Goal: Transaction & Acquisition: Purchase product/service

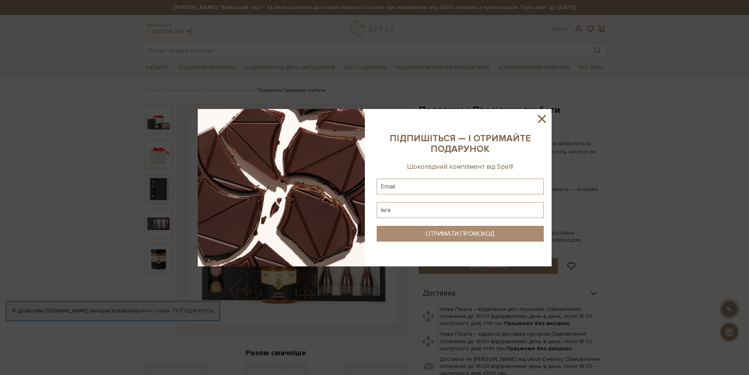
click at [541, 120] on icon at bounding box center [542, 119] width 8 height 8
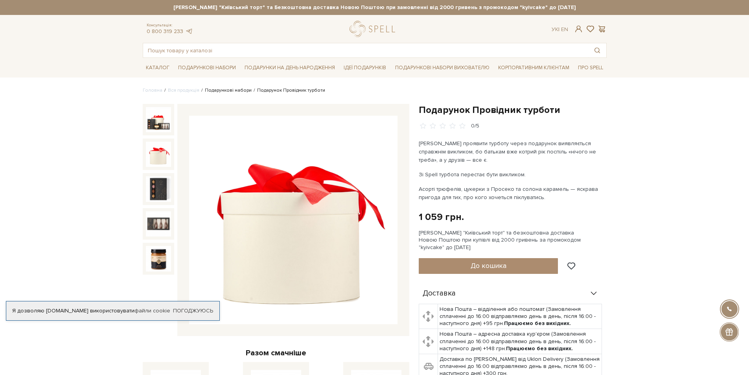
click at [225, 87] on link "Подарункові набори" at bounding box center [228, 90] width 47 height 6
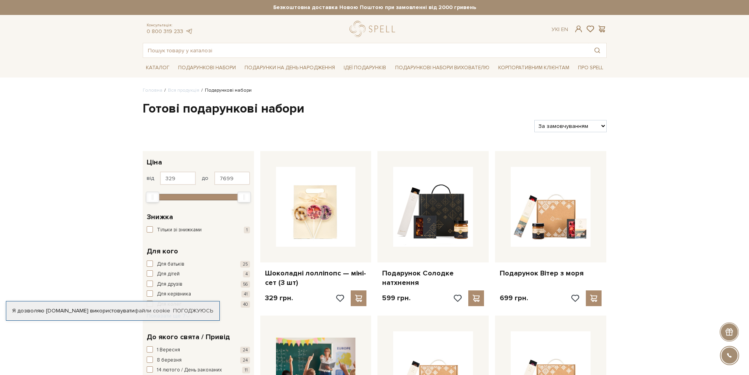
click at [585, 127] on select "За замовчуванням За Ціною (зростання) За Ціною (зменшення) Новинки За популярні…" at bounding box center [570, 126] width 72 height 12
select select "https://spellchocolate.com/our-productions/podarunkovi-box/?sort=p.price&order=…"
click at [534, 120] on select "За замовчуванням За Ціною (зростання) За Ціною (зменшення) Новинки За популярні…" at bounding box center [570, 126] width 72 height 12
